Goal: Check status: Check status

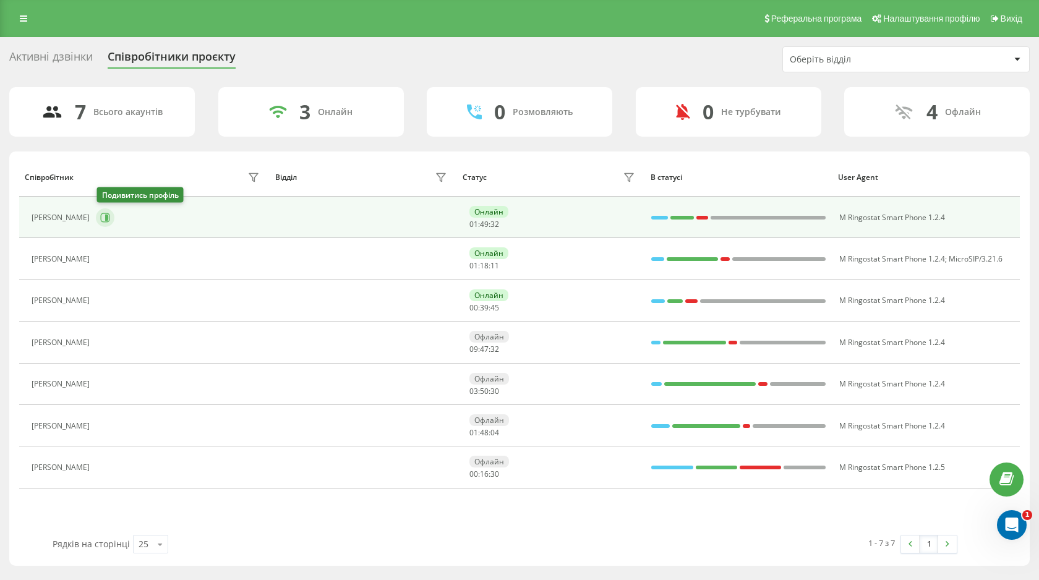
click at [110, 215] on icon at bounding box center [105, 218] width 10 height 10
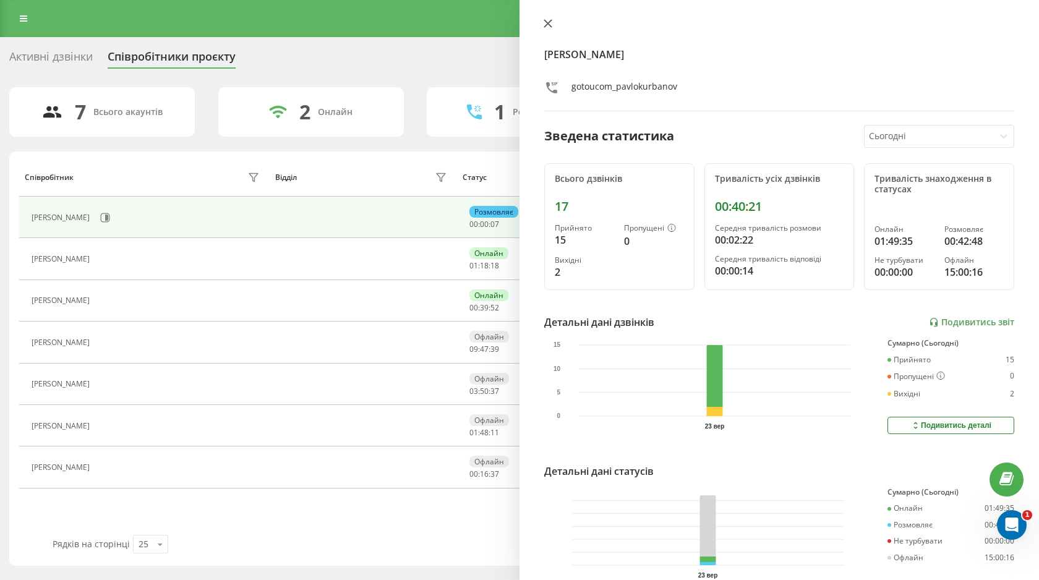
click at [544, 20] on icon at bounding box center [547, 23] width 7 height 7
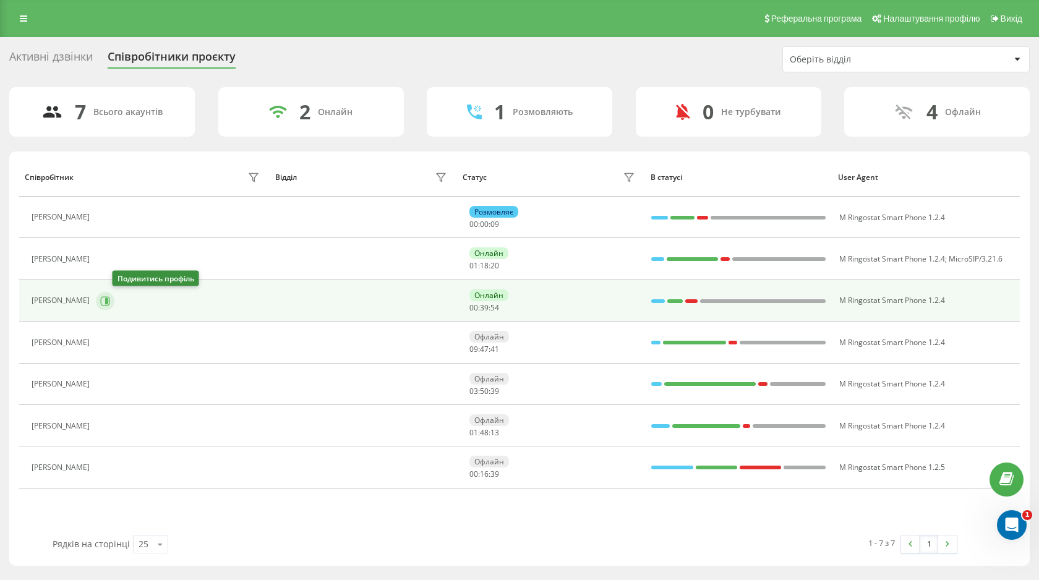
click at [108, 302] on icon at bounding box center [106, 301] width 3 height 6
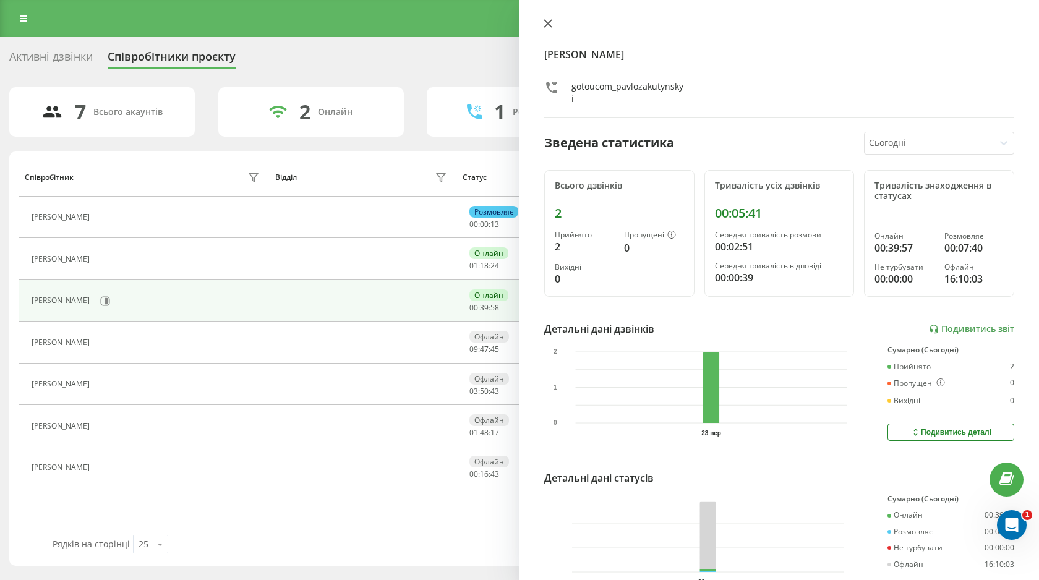
click at [549, 27] on icon at bounding box center [548, 23] width 9 height 9
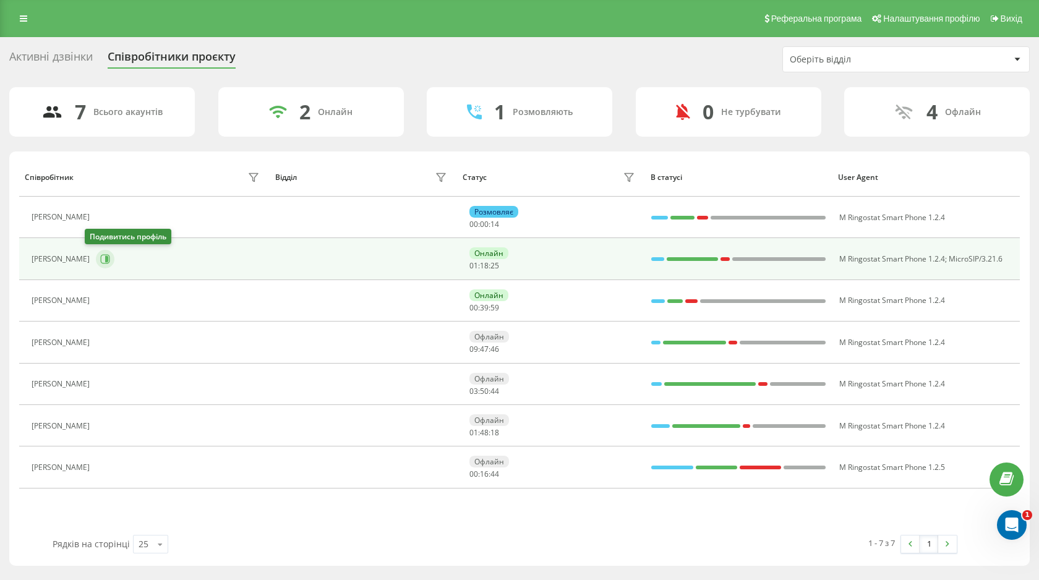
click at [100, 262] on button at bounding box center [105, 259] width 19 height 19
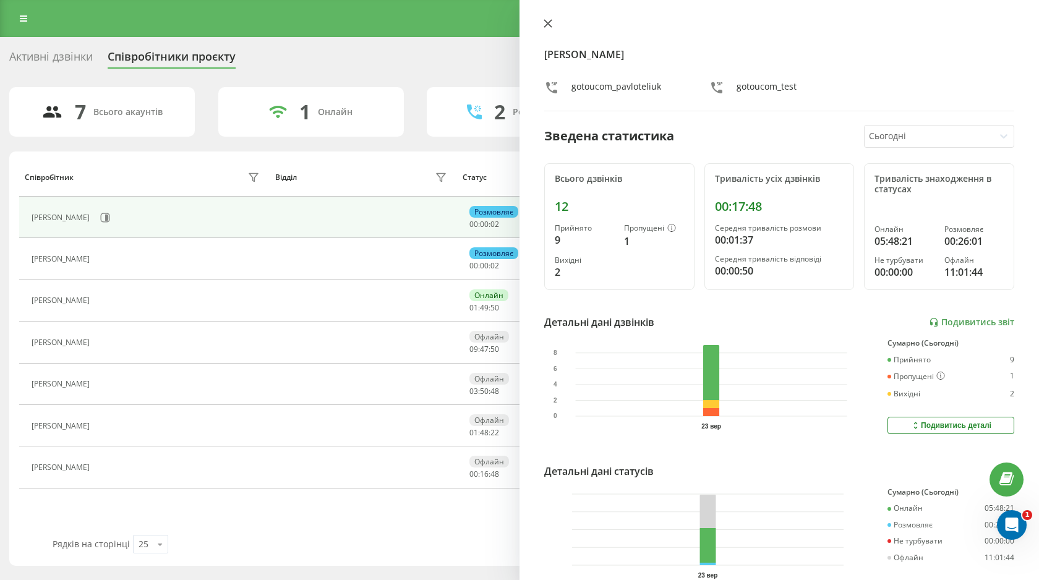
click at [556, 22] on button at bounding box center [548, 25] width 16 height 12
